Goal: Find specific page/section: Find specific page/section

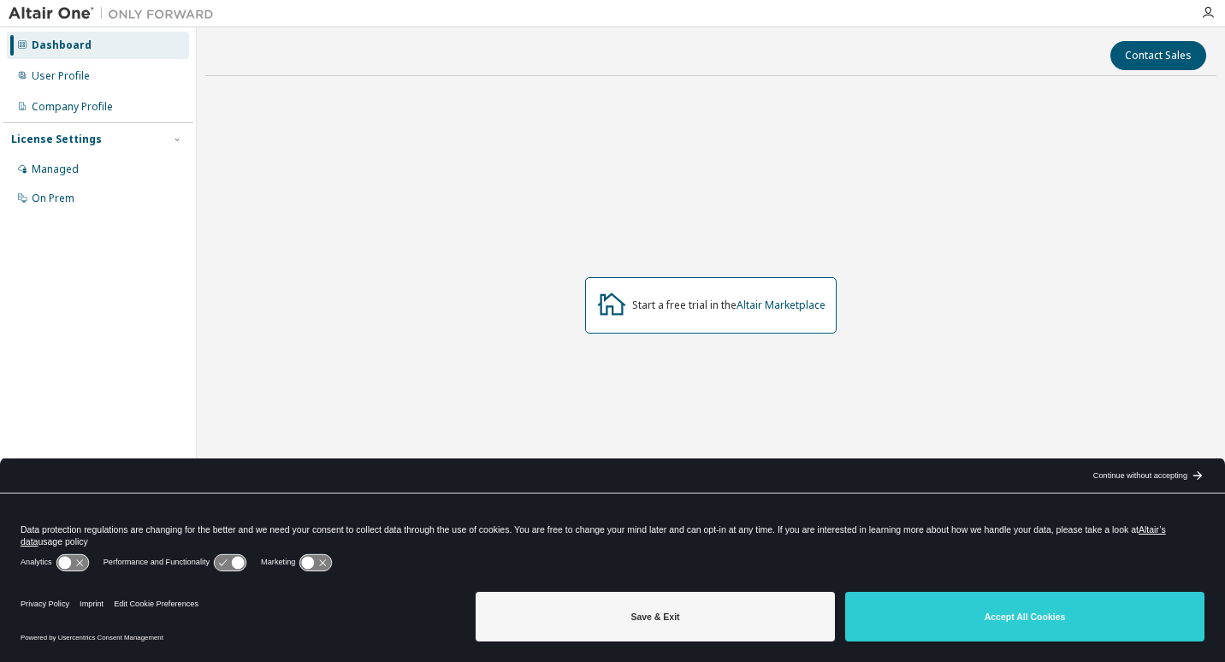
click at [1128, 478] on div "Continue without accepting" at bounding box center [1141, 476] width 94 height 14
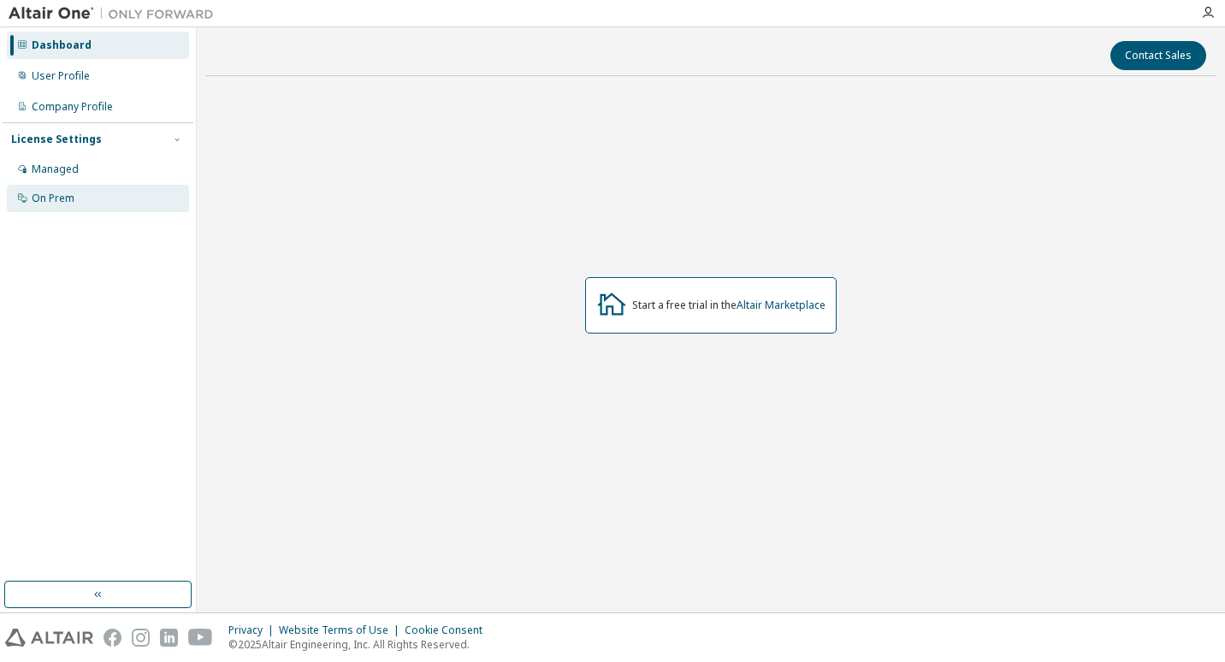
click at [63, 193] on div "On Prem" at bounding box center [53, 199] width 43 height 14
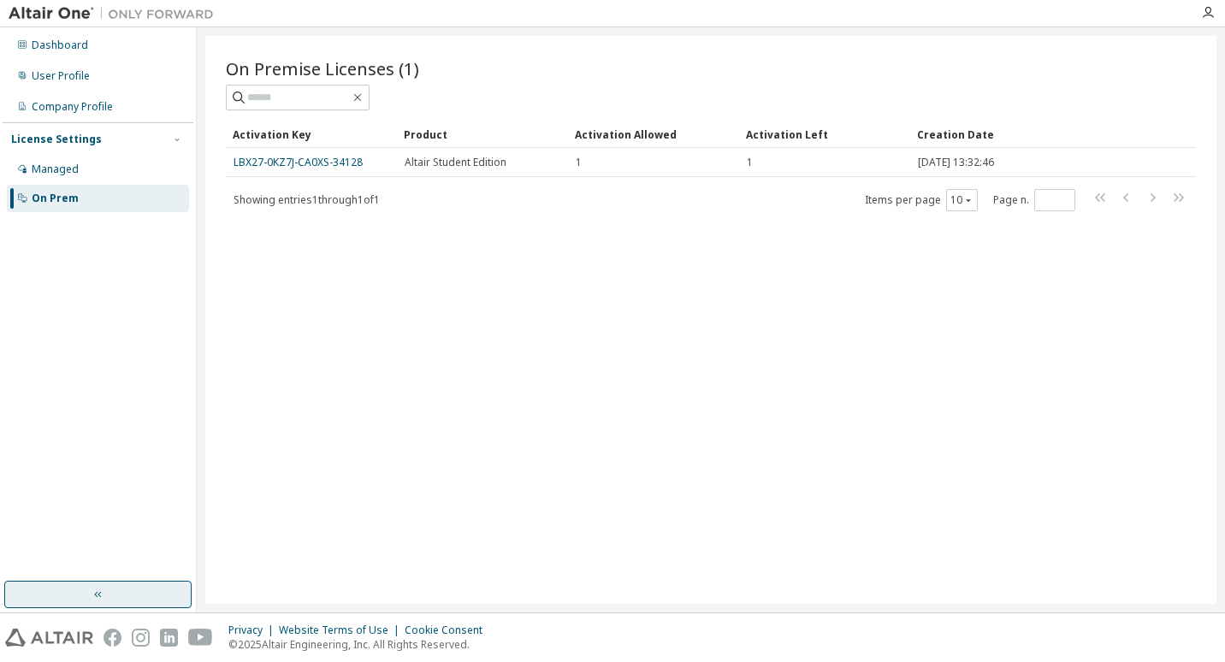
click at [112, 594] on button "button" at bounding box center [97, 594] width 187 height 27
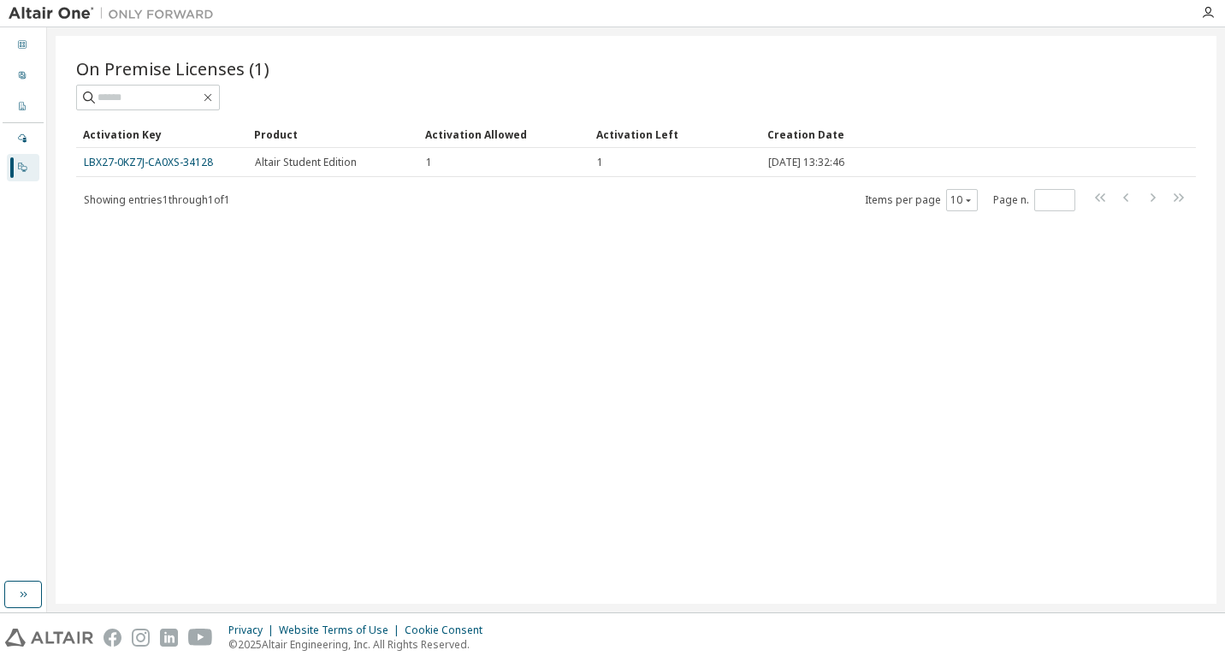
click at [25, 11] on img at bounding box center [116, 13] width 214 height 17
